Goal: Communication & Community: Answer question/provide support

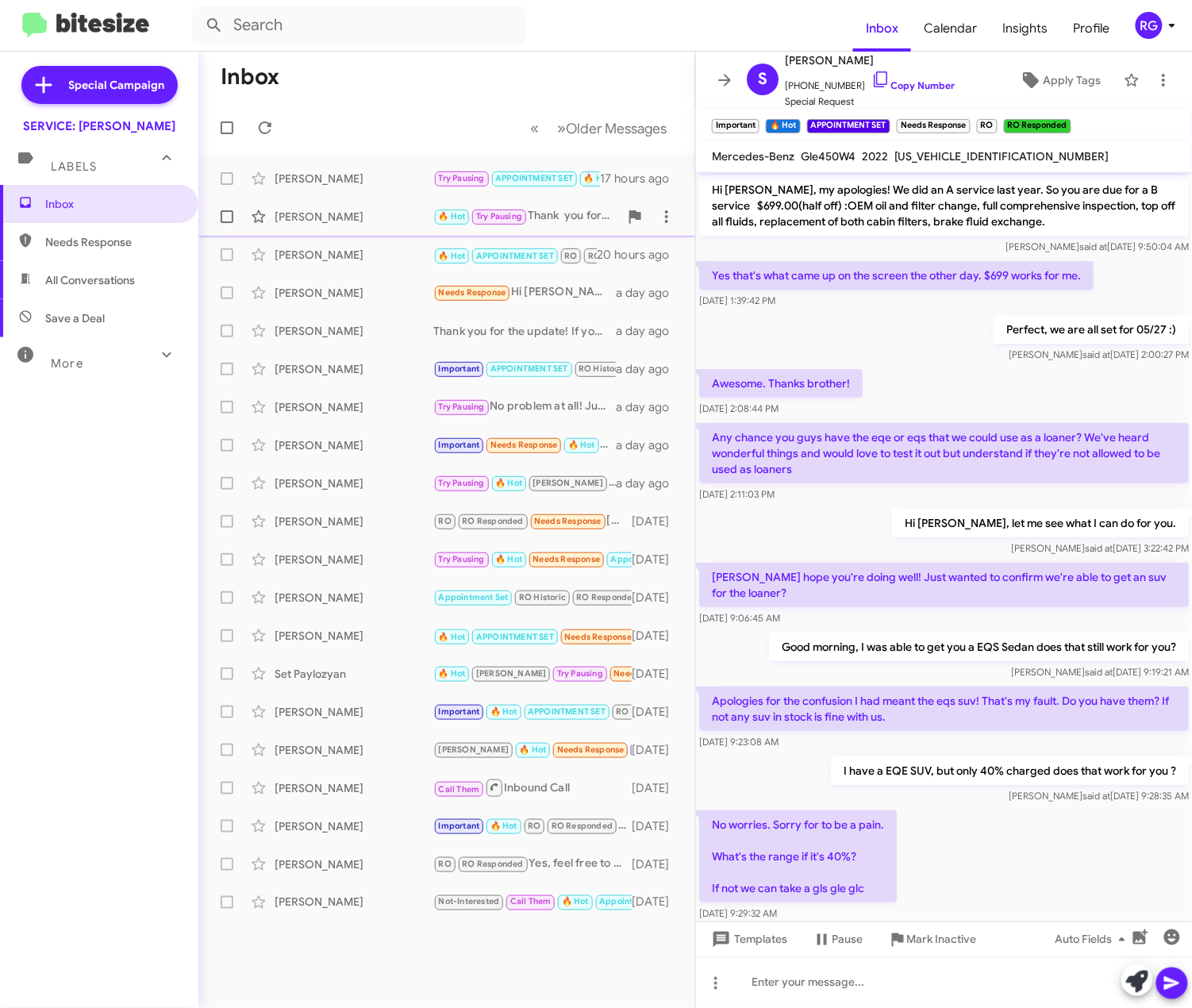
scroll to position [519, 0]
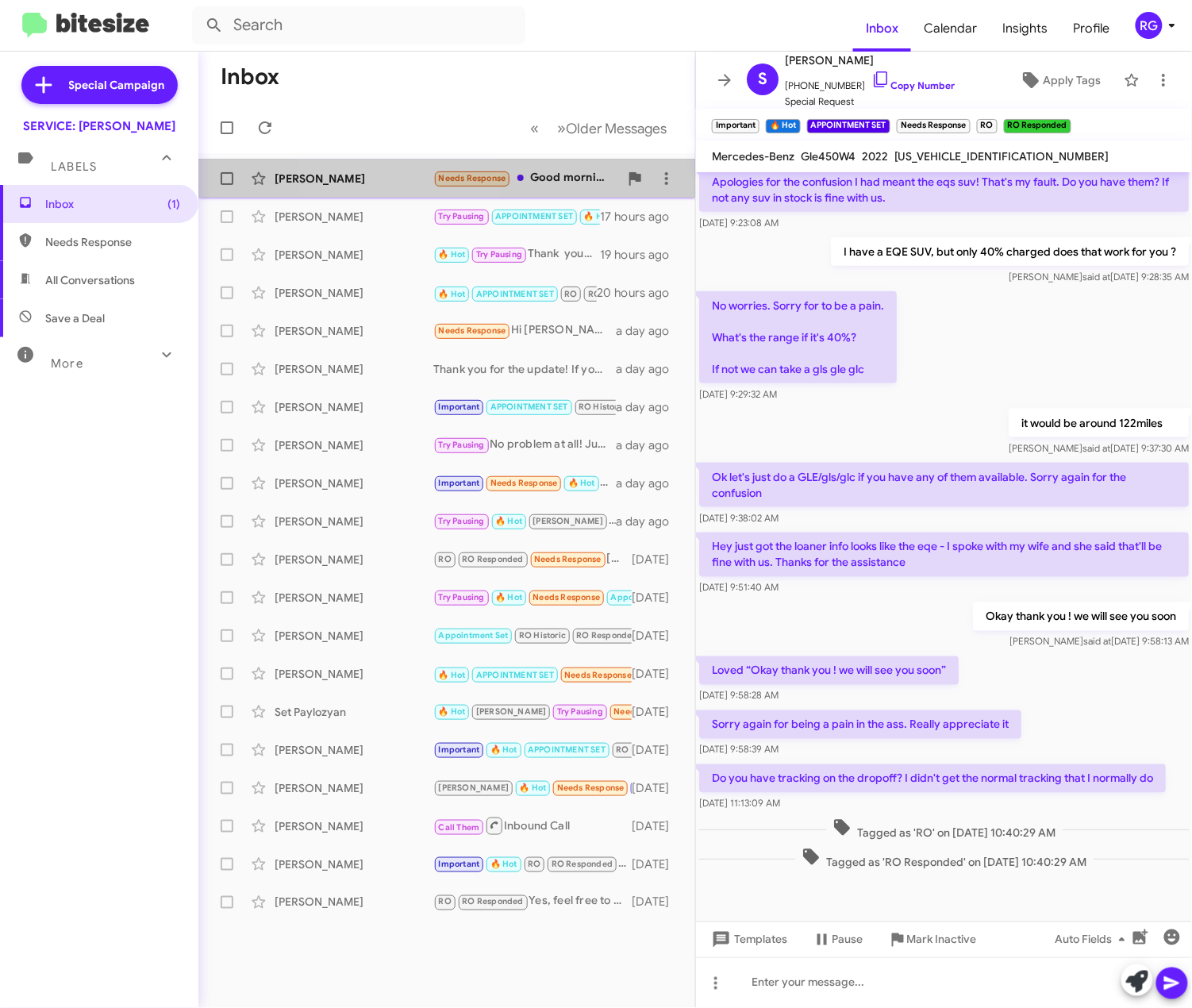
click at [397, 165] on div "[PERSON_NAME] Needs Response Good morning [PERSON_NAME], unfortunately, the low…" at bounding box center [446, 179] width 471 height 31
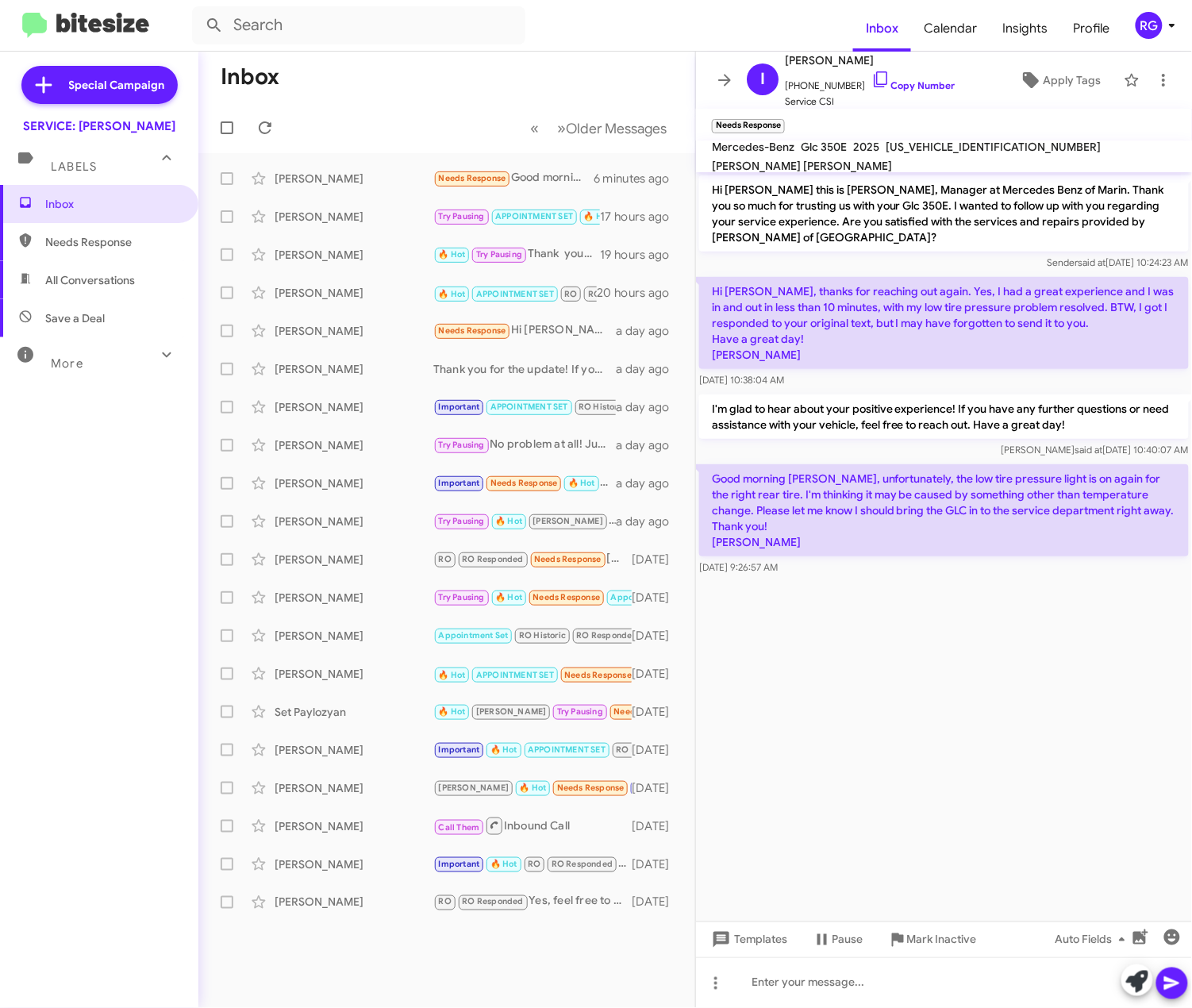
click at [940, 154] on span "[US_VEHICLE_IDENTIFICATION_NUMBER]" at bounding box center [993, 146] width 215 height 14
copy span "[US_VEHICLE_IDENTIFICATION_NUMBER]"
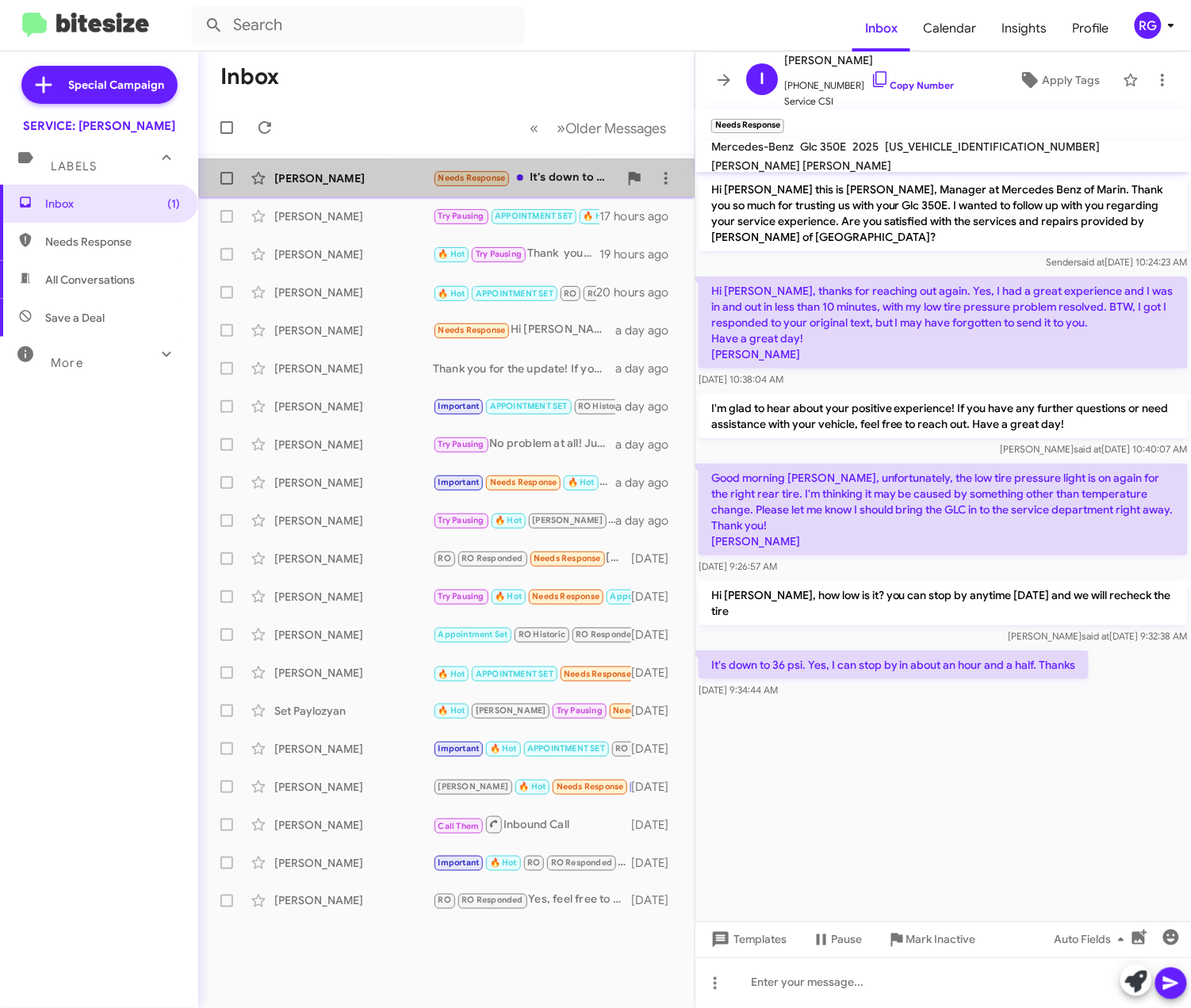
click at [441, 166] on div "[PERSON_NAME] Needs Response It's down to 36 psi. Yes, I can stop by in about a…" at bounding box center [446, 178] width 471 height 31
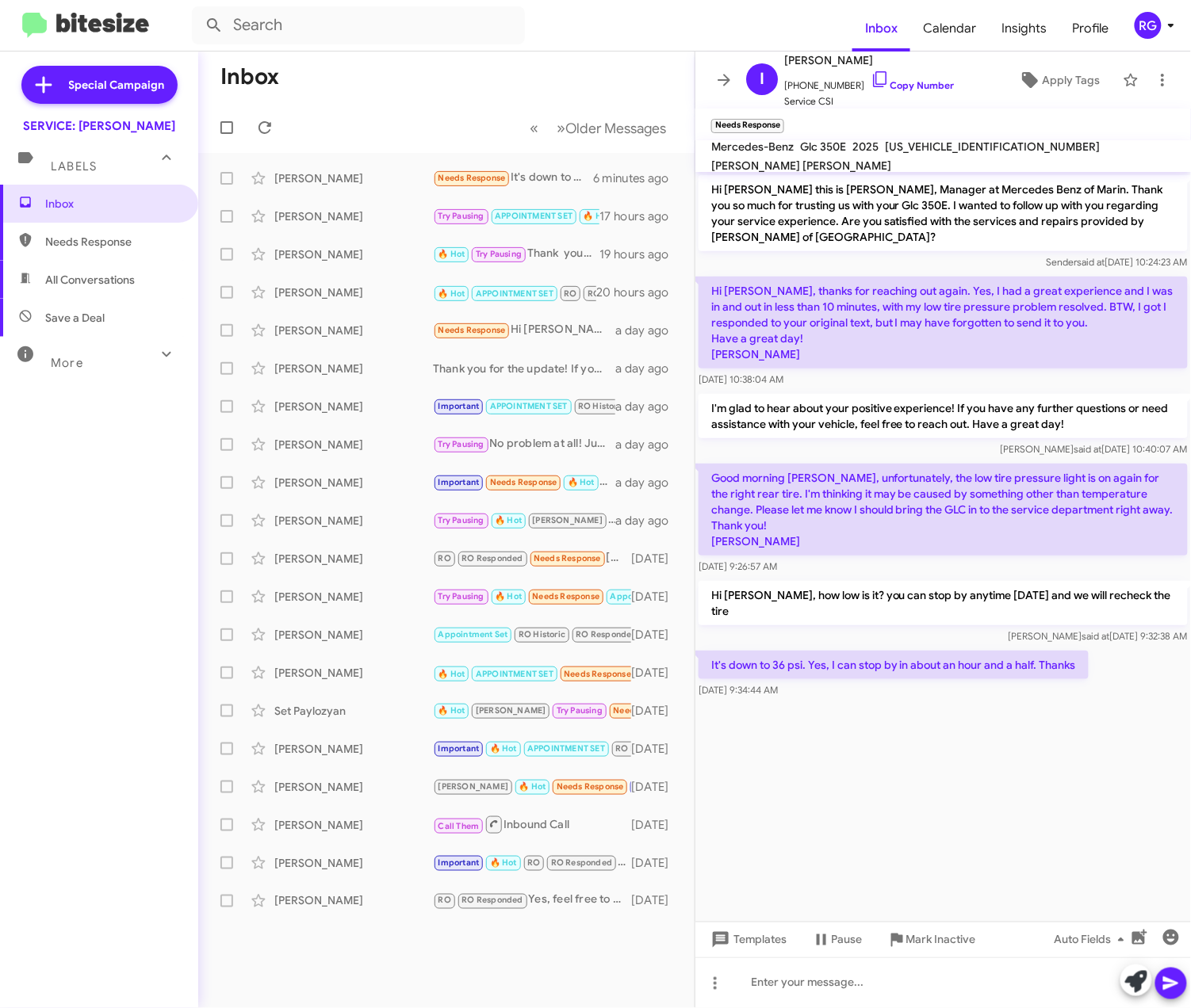
click at [993, 750] on cdk-virtual-scroll-viewport "Hi [PERSON_NAME] this is [PERSON_NAME], Manager at Mercedes Benz of Marin. Than…" at bounding box center [943, 547] width 496 height 750
drag, startPoint x: 16, startPoint y: 698, endPoint x: 86, endPoint y: 745, distance: 84.3
click at [86, 745] on div "Inbox Needs Response All Conversations Save a Deal More Important 🔥 Hot Appoint…" at bounding box center [99, 487] width 198 height 605
